Goal: Find specific page/section: Find specific page/section

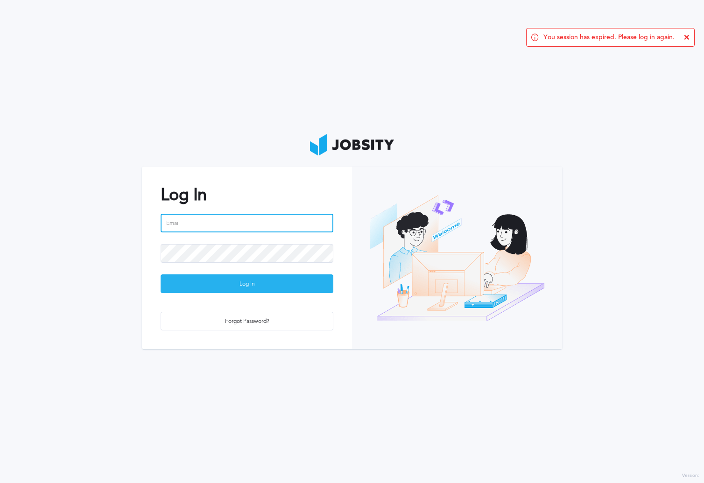
type input "[PERSON_NAME][EMAIL_ADDRESS][PERSON_NAME][DOMAIN_NAME]"
click at [276, 282] on div "Log In" at bounding box center [247, 284] width 172 height 19
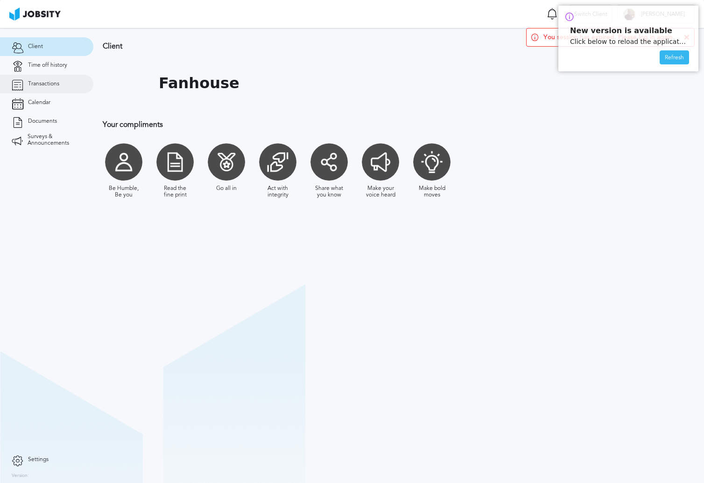
click at [47, 88] on link "Transactions" at bounding box center [46, 84] width 93 height 19
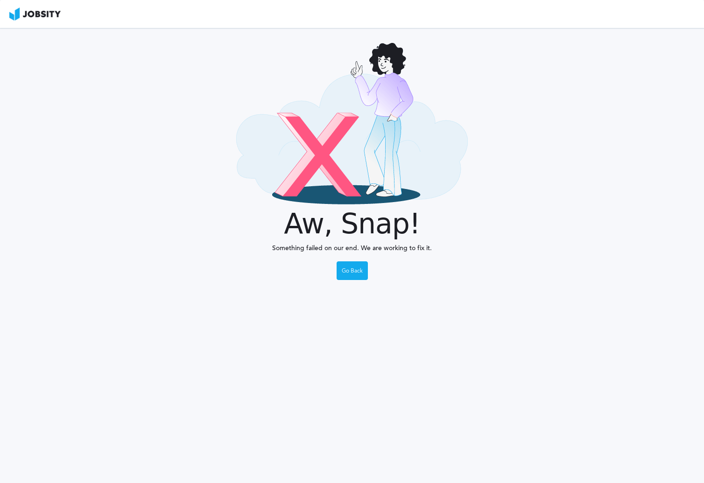
click at [28, 17] on img at bounding box center [34, 13] width 51 height 13
click at [355, 272] on div "Go Back" at bounding box center [352, 271] width 30 height 19
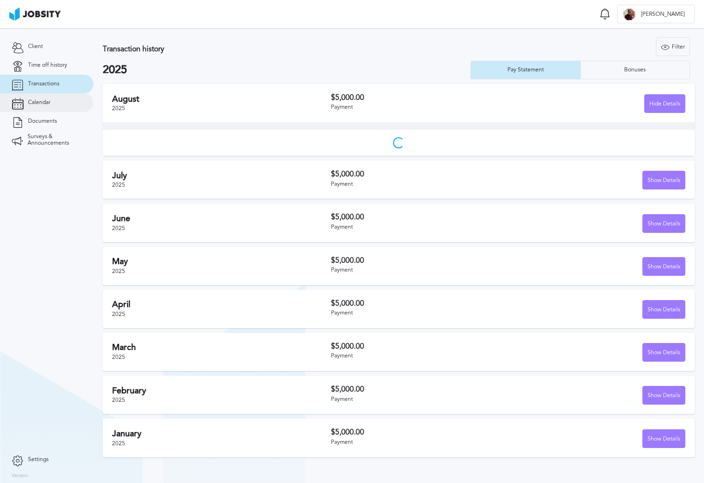
click at [56, 104] on link "Calendar" at bounding box center [46, 102] width 93 height 19
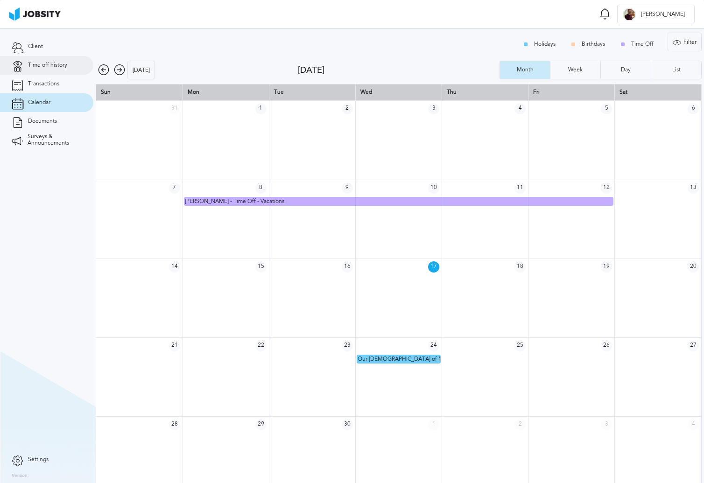
click at [61, 67] on span "Time off history" at bounding box center [47, 65] width 39 height 7
